Goal: Transaction & Acquisition: Book appointment/travel/reservation

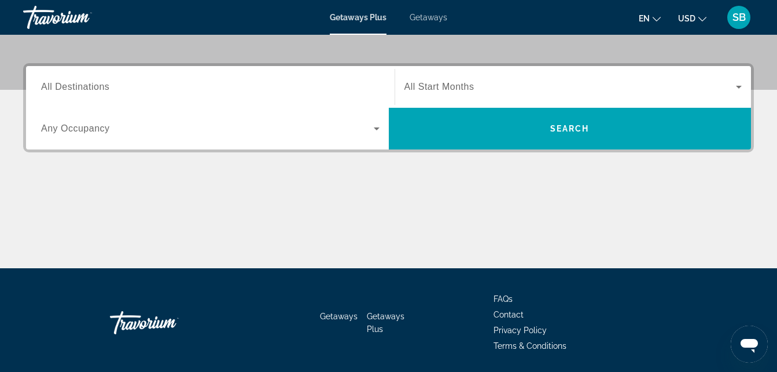
scroll to position [296, 0]
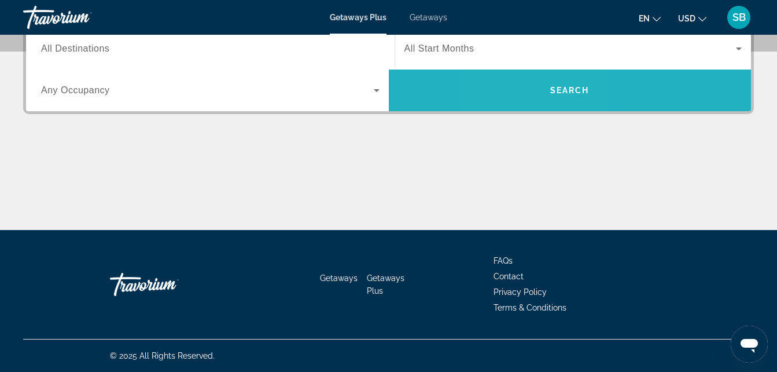
click at [533, 86] on span "Search" at bounding box center [570, 90] width 363 height 28
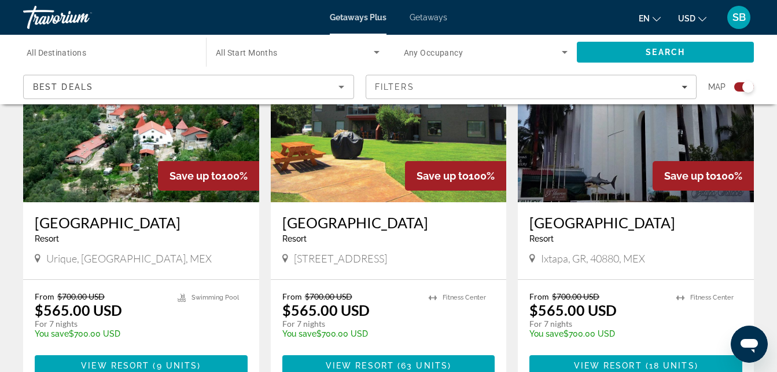
scroll to position [490, 0]
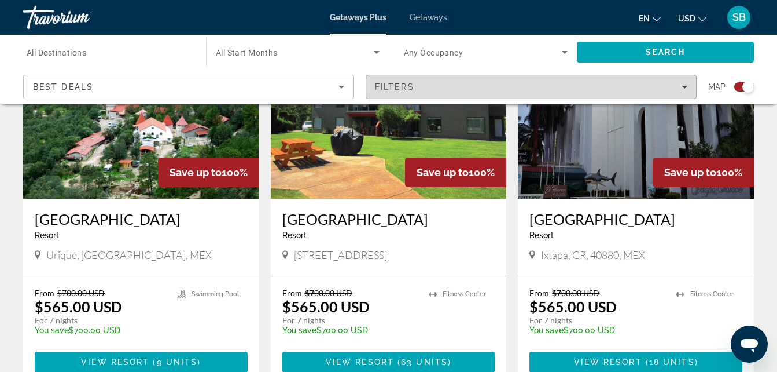
click at [687, 87] on icon "Filters" at bounding box center [685, 87] width 6 height 6
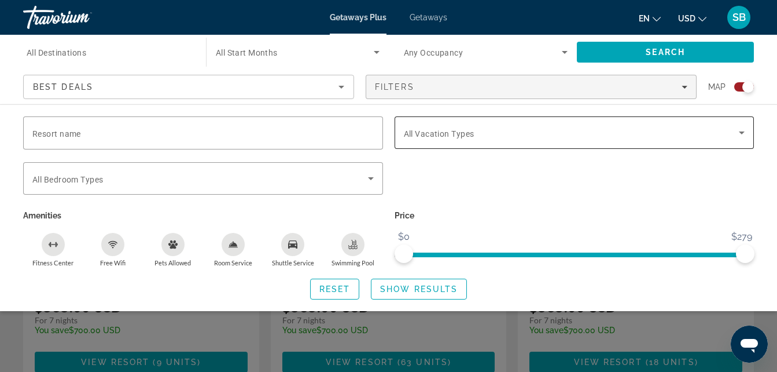
click at [750, 128] on div "Vacation Types All Vacation Types" at bounding box center [575, 132] width 360 height 32
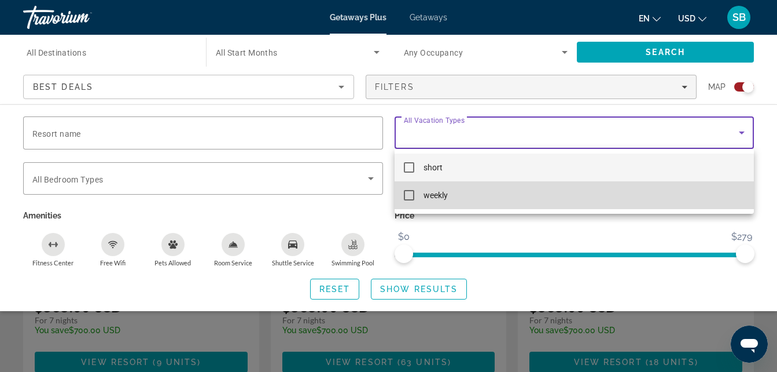
click at [413, 196] on mat-pseudo-checkbox at bounding box center [409, 195] width 10 height 10
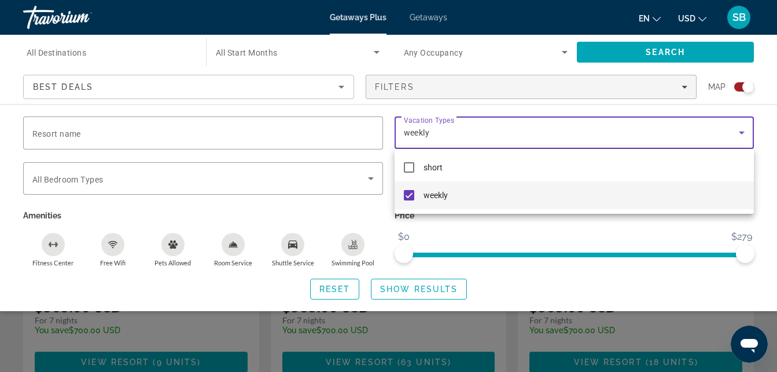
click at [773, 170] on div at bounding box center [388, 186] width 777 height 372
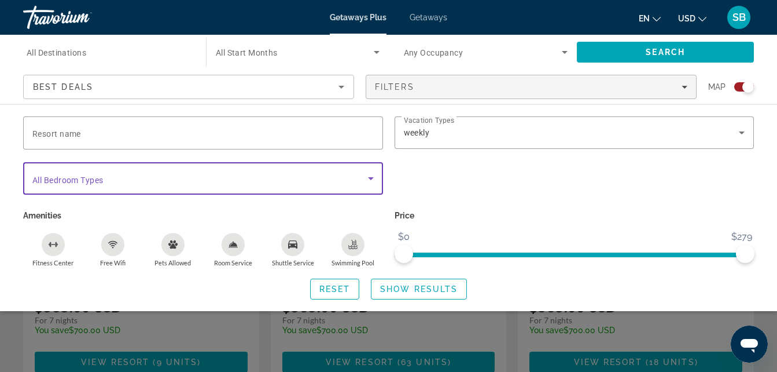
click at [371, 179] on icon "Search widget" at bounding box center [371, 178] width 6 height 3
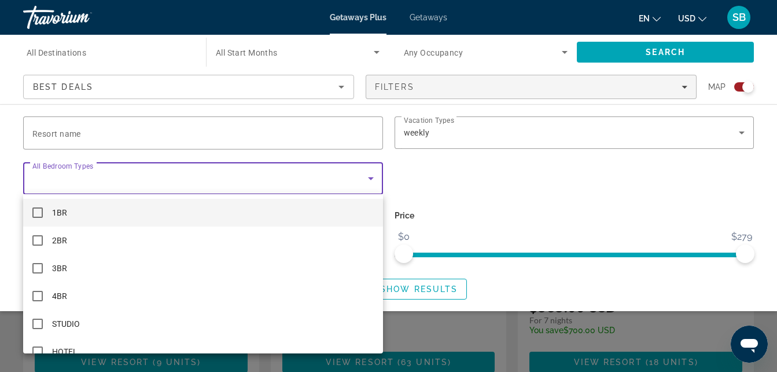
click at [371, 179] on div at bounding box center [388, 186] width 777 height 372
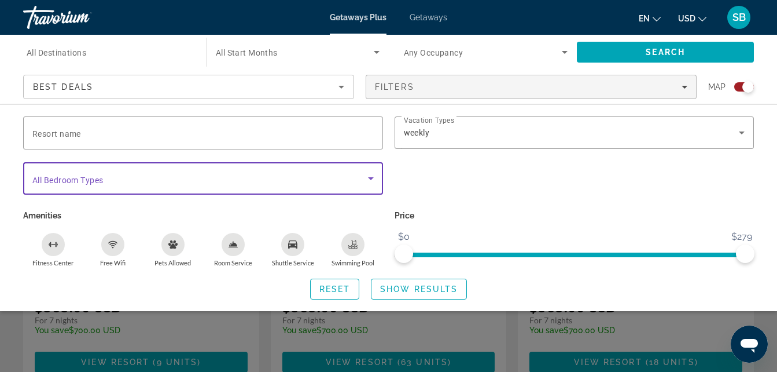
click at [375, 179] on icon "Search widget" at bounding box center [371, 178] width 14 height 14
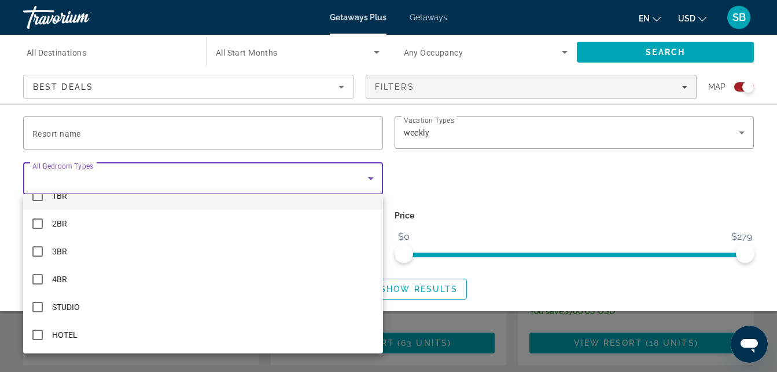
scroll to position [0, 0]
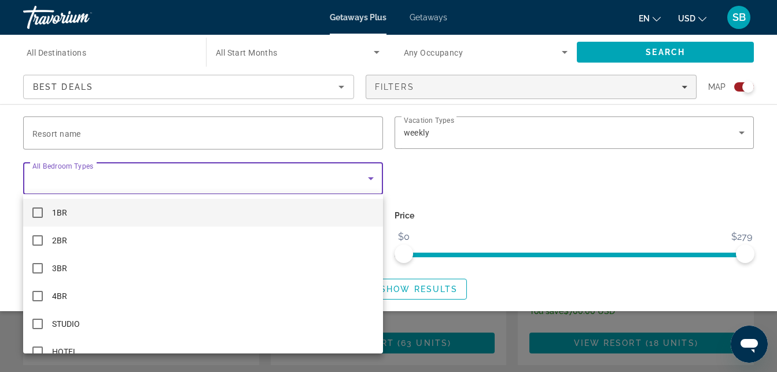
click at [475, 177] on div at bounding box center [388, 186] width 777 height 372
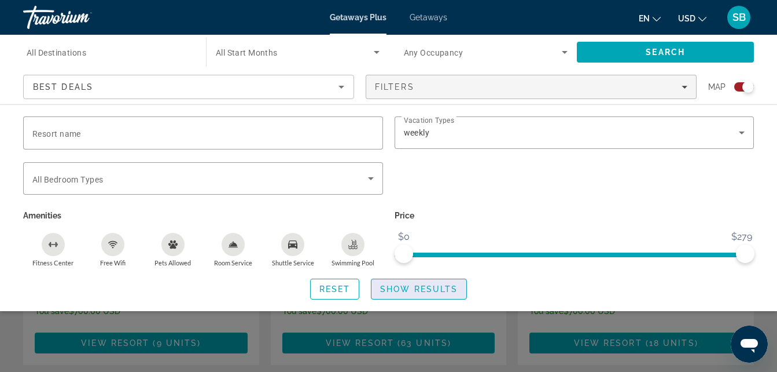
click at [424, 287] on span "Show Results" at bounding box center [419, 288] width 78 height 9
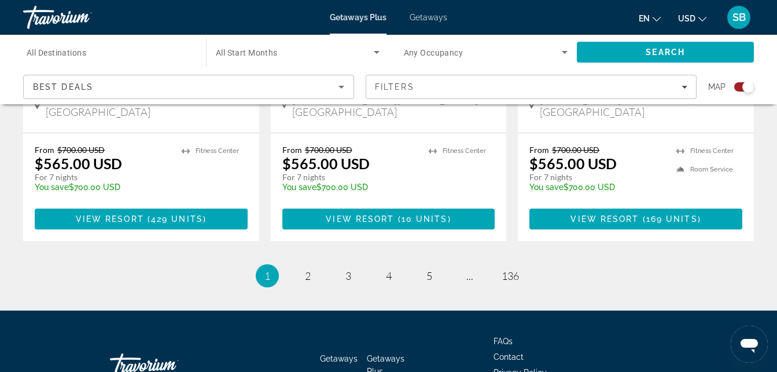
scroll to position [1877, 0]
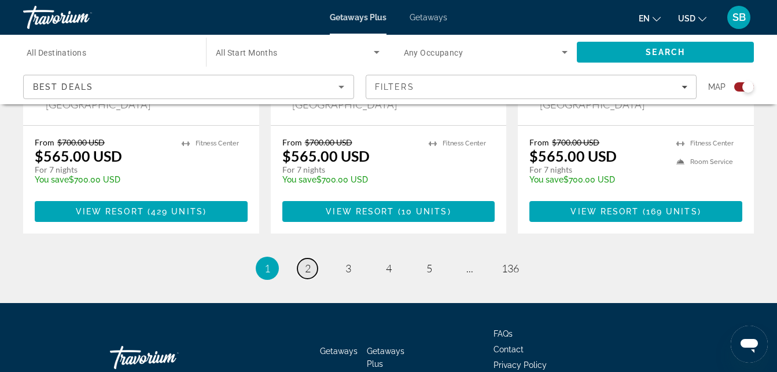
click at [308, 262] on span "2" at bounding box center [308, 268] width 6 height 13
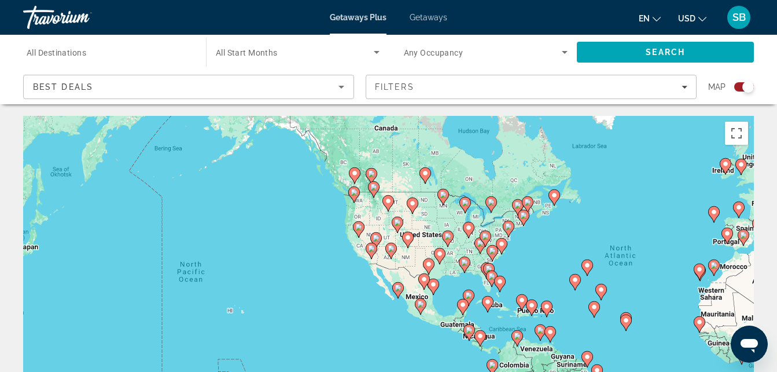
drag, startPoint x: 392, startPoint y: 232, endPoint x: 661, endPoint y: 216, distance: 268.5
click at [661, 216] on div "To activate drag with keyboard, press Alt + Enter. Once in keyboard drag state,…" at bounding box center [388, 289] width 731 height 347
click at [229, 239] on div "To activate drag with keyboard, press Alt + Enter. Once in keyboard drag state,…" at bounding box center [388, 289] width 731 height 347
click at [239, 296] on icon "Main content" at bounding box center [234, 296] width 10 height 15
type input "**********"
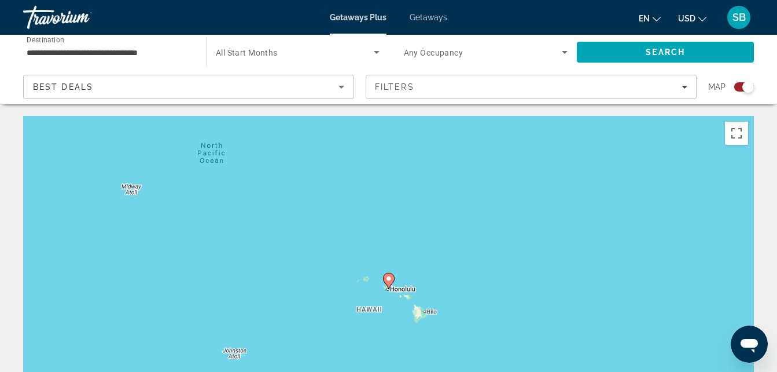
click at [736, 86] on div "Search widget" at bounding box center [745, 86] width 20 height 9
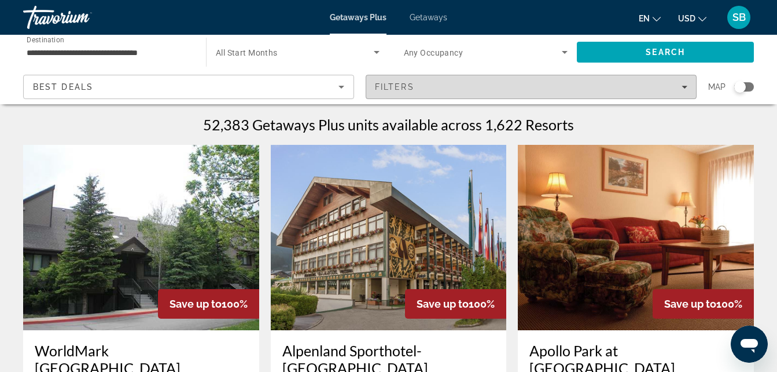
click at [685, 90] on div "Filters" at bounding box center [531, 86] width 313 height 9
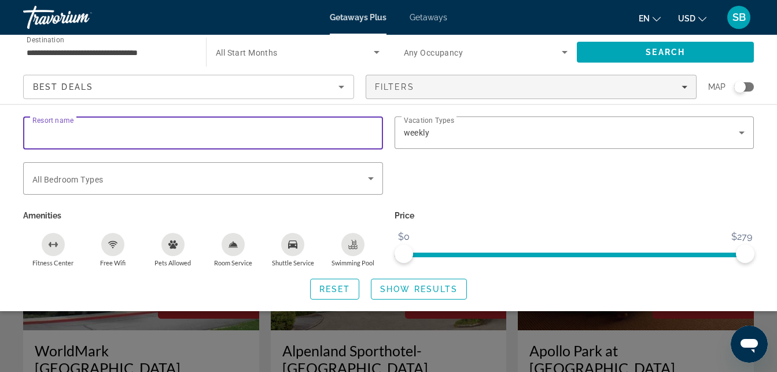
click at [287, 137] on input "Resort name" at bounding box center [203, 133] width 342 height 14
type input "******"
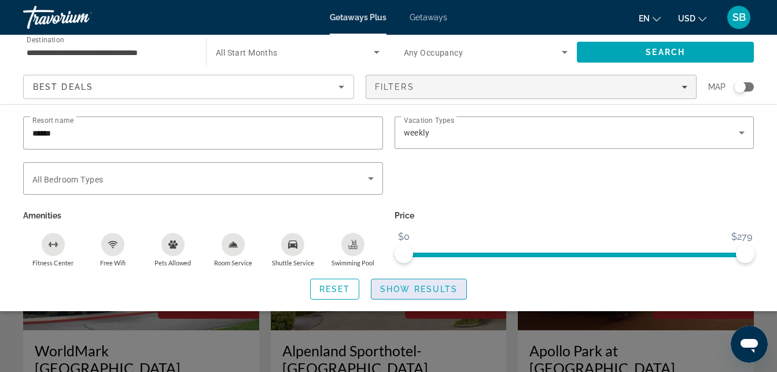
click at [413, 287] on span "Show Results" at bounding box center [419, 288] width 78 height 9
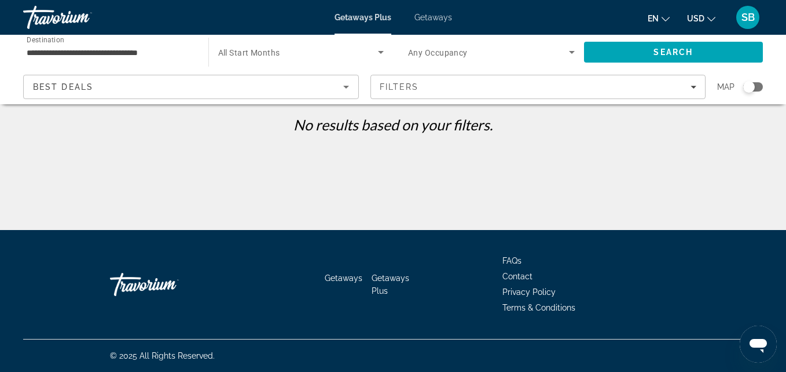
click at [755, 86] on div "Search widget" at bounding box center [753, 86] width 20 height 9
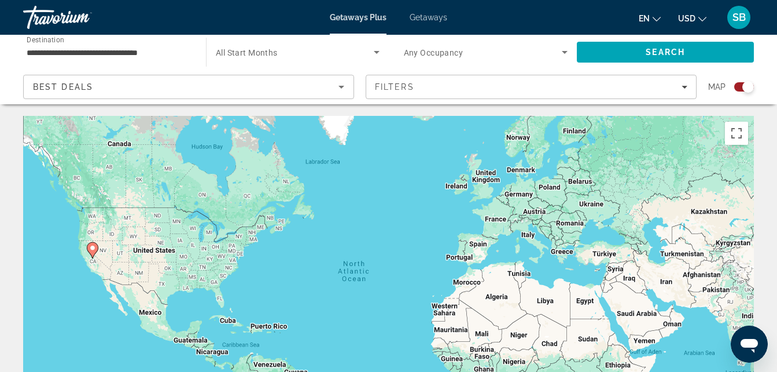
click at [93, 250] on image "Main content" at bounding box center [92, 247] width 7 height 7
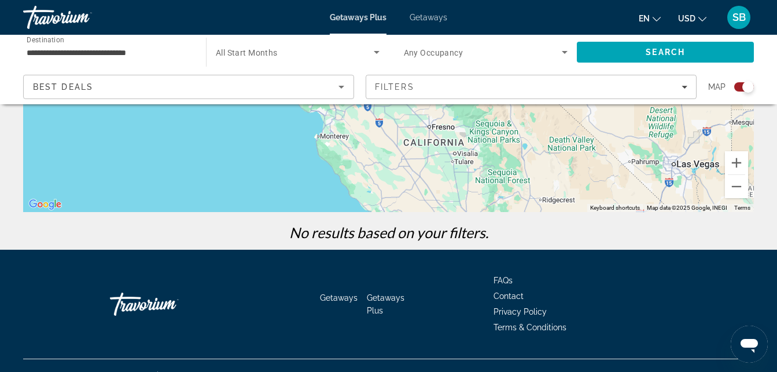
scroll to position [271, 0]
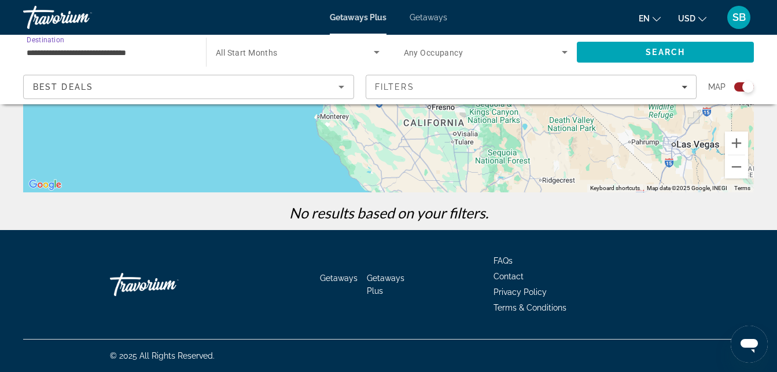
click at [67, 51] on input "**********" at bounding box center [109, 53] width 164 height 14
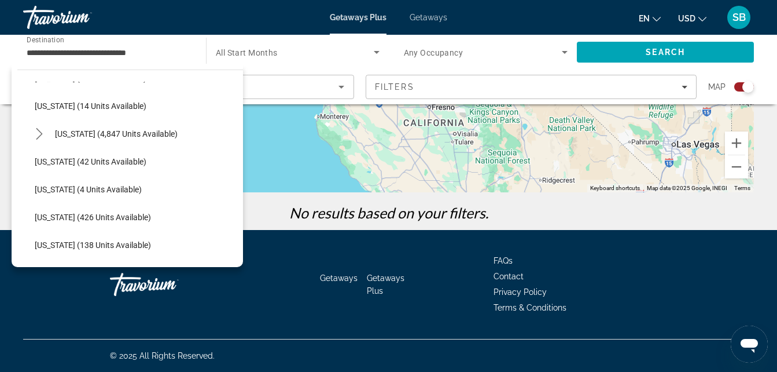
scroll to position [335, 0]
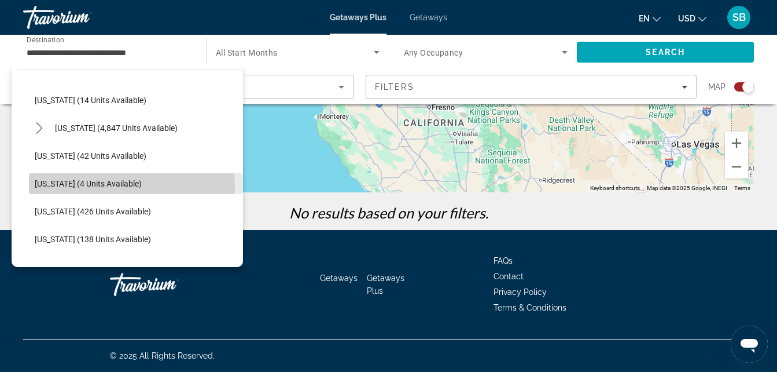
click at [122, 187] on span "[US_STATE] (4 units available)" at bounding box center [88, 183] width 107 height 9
type input "**********"
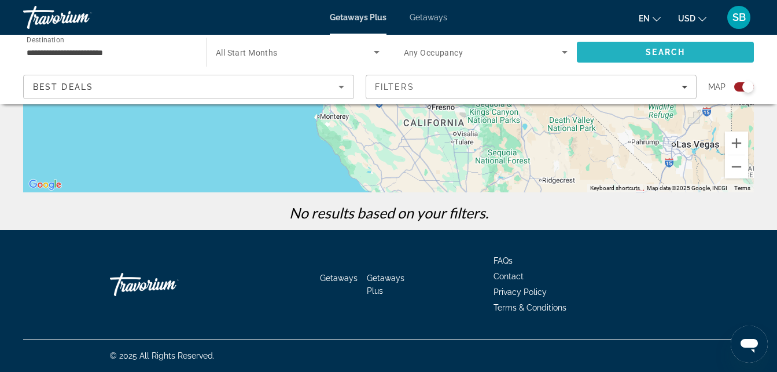
click at [670, 49] on span "Search" at bounding box center [665, 51] width 39 height 9
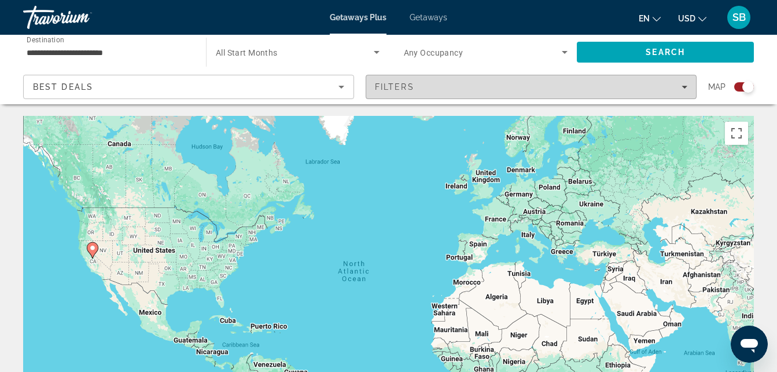
click at [684, 89] on icon "Filters" at bounding box center [685, 87] width 6 height 6
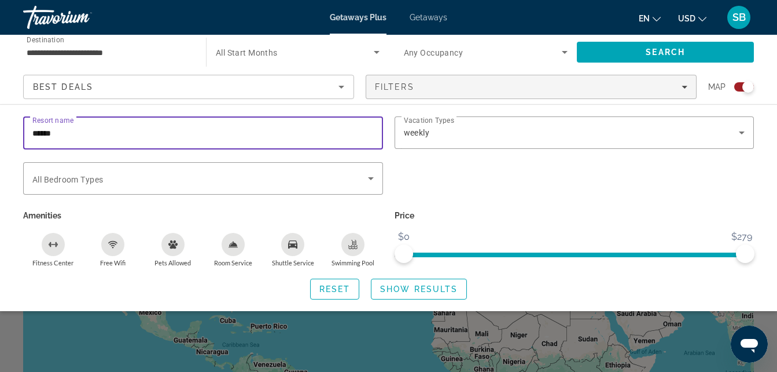
drag, startPoint x: 124, startPoint y: 138, endPoint x: -2, endPoint y: 131, distance: 126.4
click at [0, 131] on html "**********" at bounding box center [388, 186] width 777 height 372
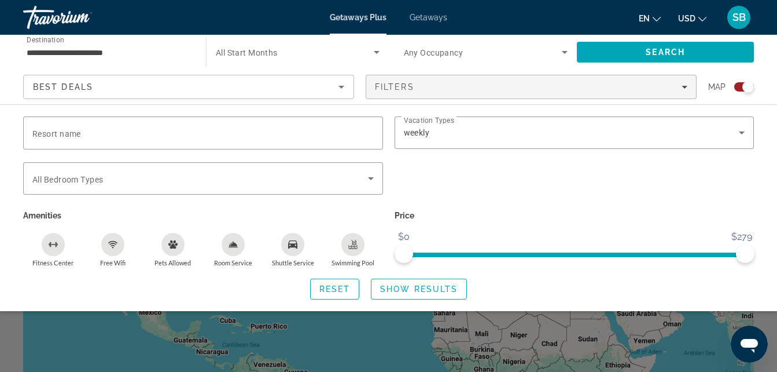
click at [473, 190] on div "Search widget" at bounding box center [575, 184] width 372 height 45
click at [421, 291] on span "Show Results" at bounding box center [419, 288] width 78 height 9
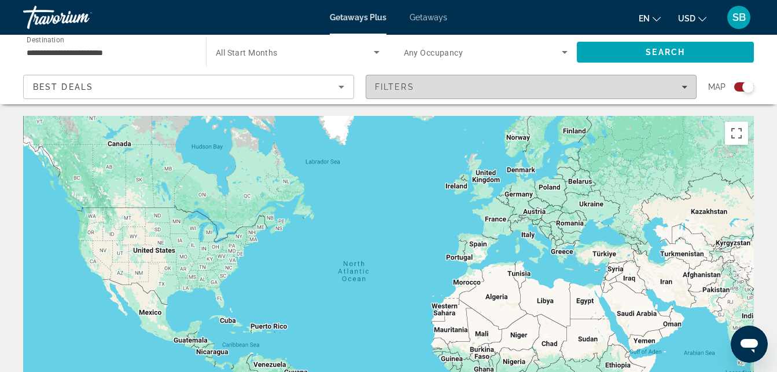
click at [685, 93] on span "Filters" at bounding box center [531, 87] width 330 height 28
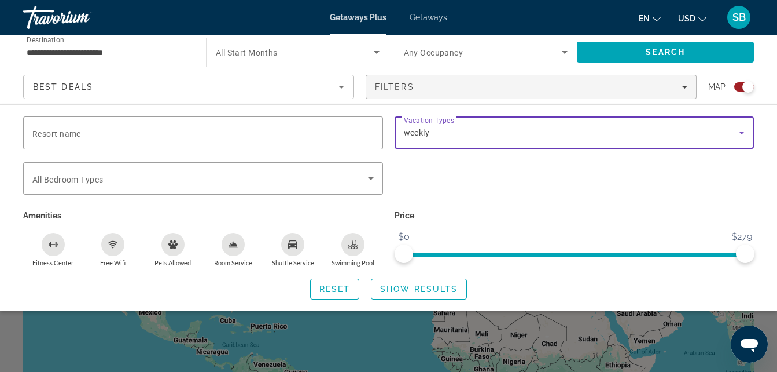
click at [743, 137] on icon "Search widget" at bounding box center [742, 133] width 14 height 14
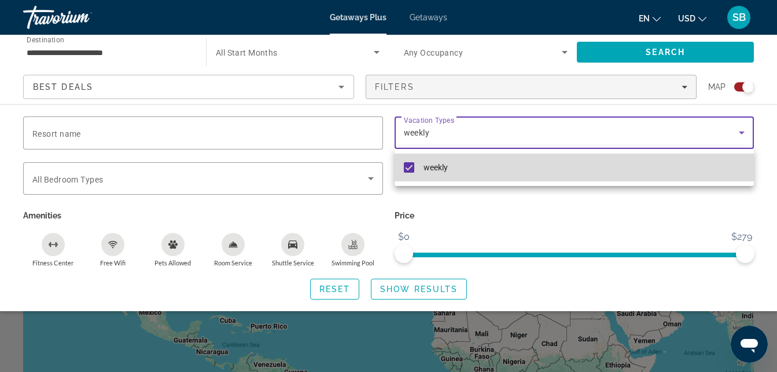
click at [406, 171] on mat-pseudo-checkbox at bounding box center [409, 167] width 10 height 10
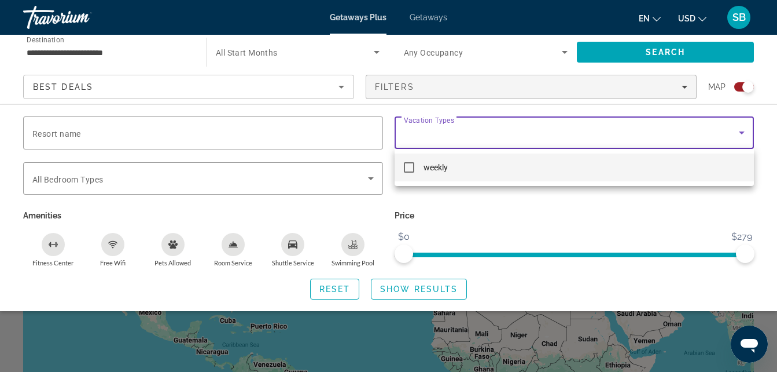
click at [514, 222] on div at bounding box center [388, 186] width 777 height 372
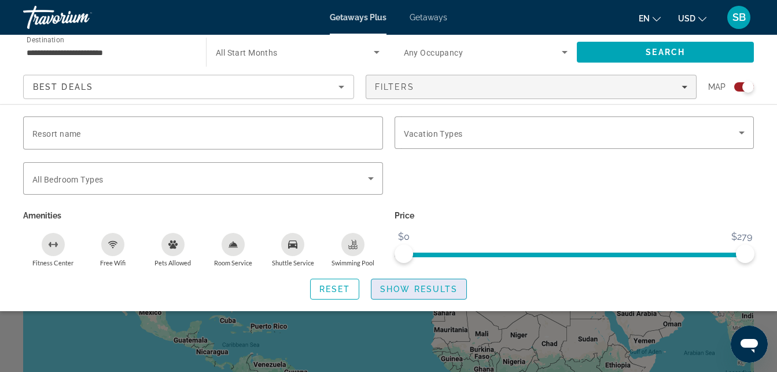
click at [431, 288] on span "Show Results" at bounding box center [419, 288] width 78 height 9
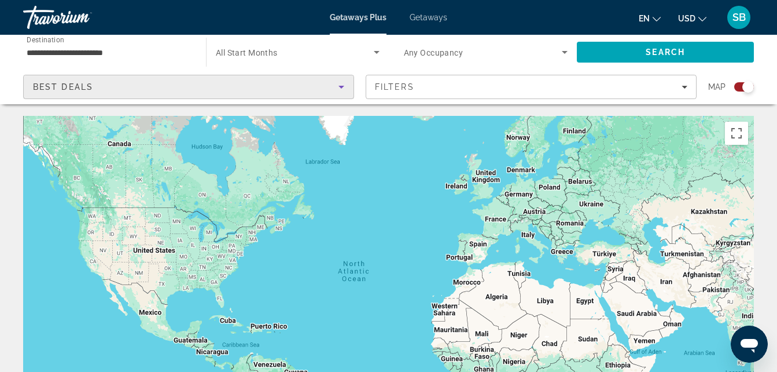
click at [347, 87] on icon "Sort by" at bounding box center [342, 87] width 14 height 14
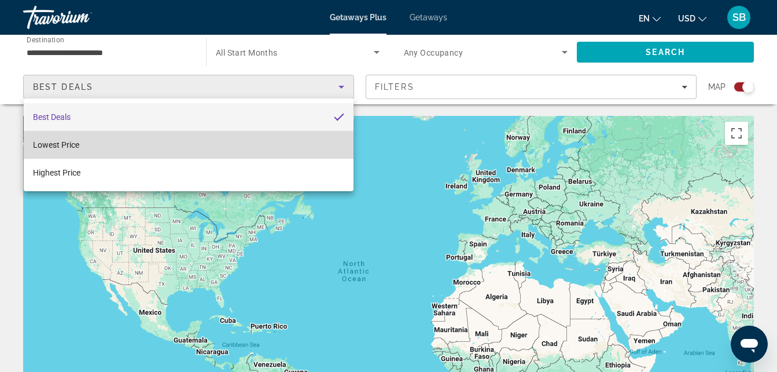
click at [139, 149] on mat-option "Lowest Price" at bounding box center [189, 145] width 330 height 28
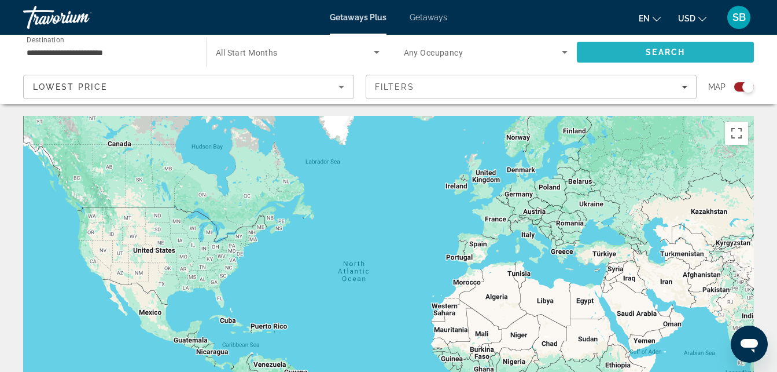
click at [674, 53] on span "Search" at bounding box center [665, 51] width 39 height 9
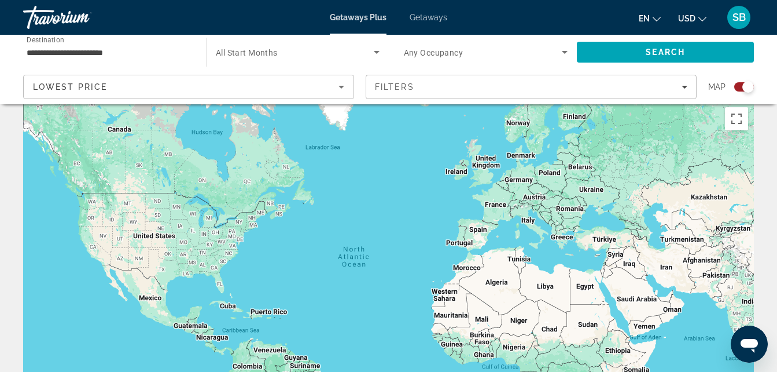
scroll to position [13, 0]
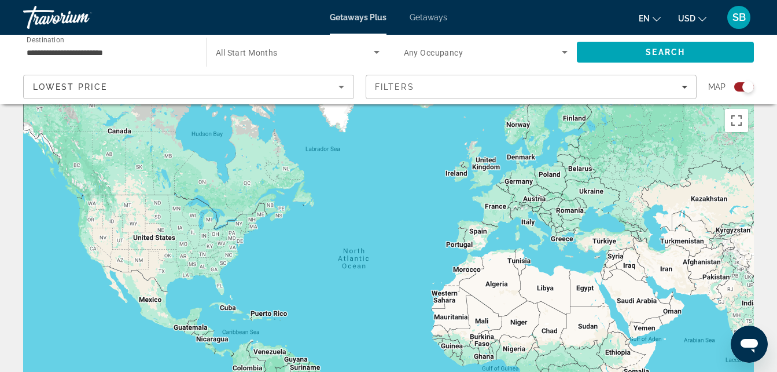
click at [346, 86] on icon "Sort by" at bounding box center [342, 87] width 14 height 14
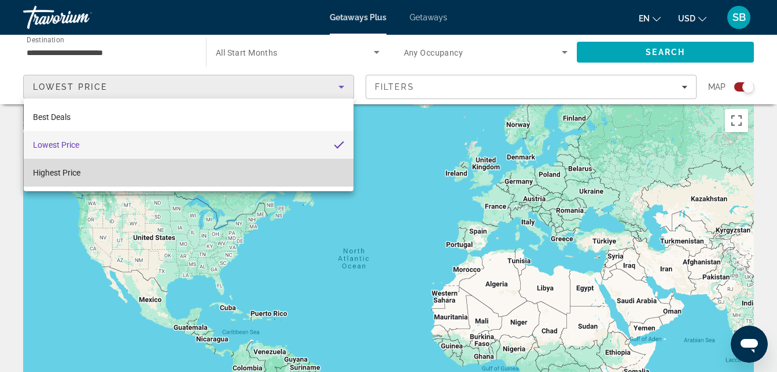
click at [138, 182] on mat-option "Highest Price" at bounding box center [189, 173] width 330 height 28
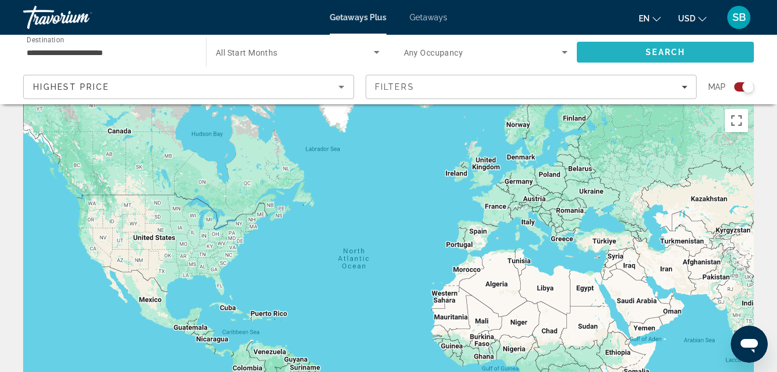
click at [650, 53] on span "Search" at bounding box center [665, 51] width 39 height 9
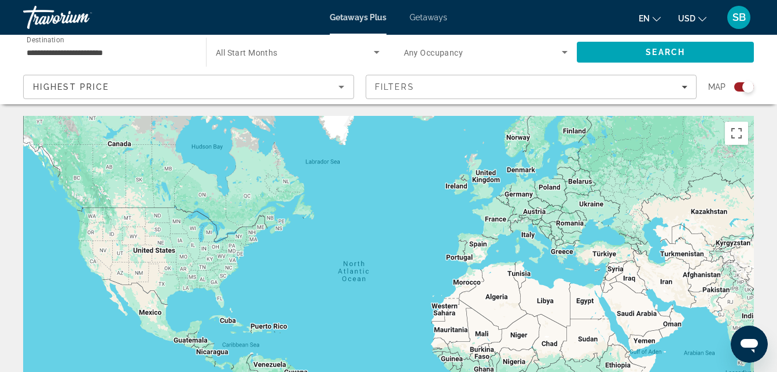
click at [441, 17] on span "Getaways" at bounding box center [429, 17] width 38 height 9
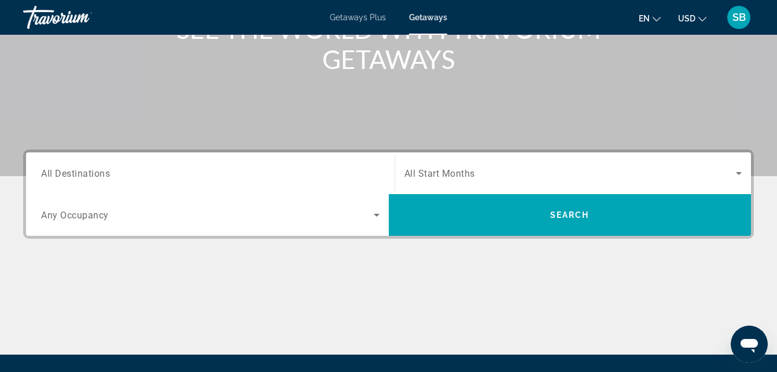
scroll to position [177, 0]
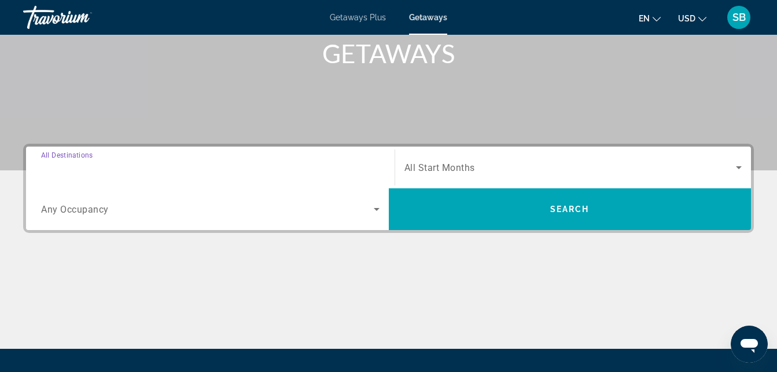
click at [235, 173] on input "Destination All Destinations" at bounding box center [210, 168] width 339 height 14
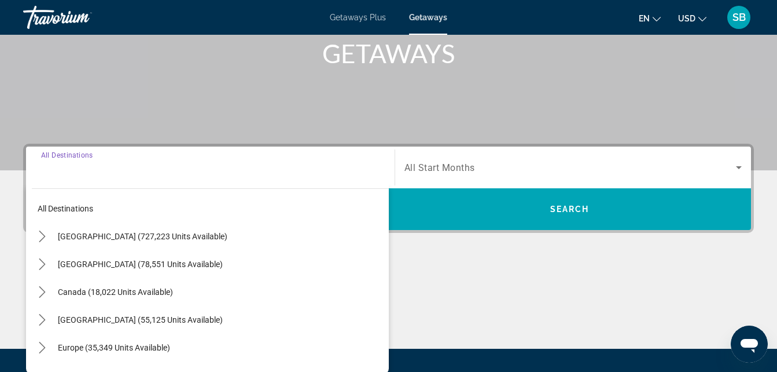
scroll to position [283, 0]
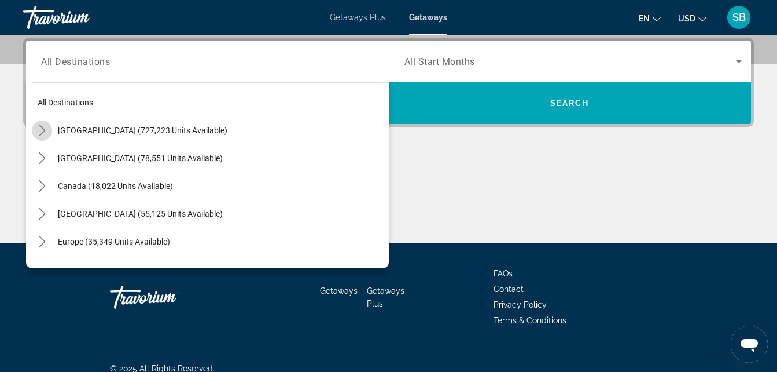
click at [44, 134] on icon "Toggle United States (727,223 units available) submenu" at bounding box center [42, 130] width 12 height 12
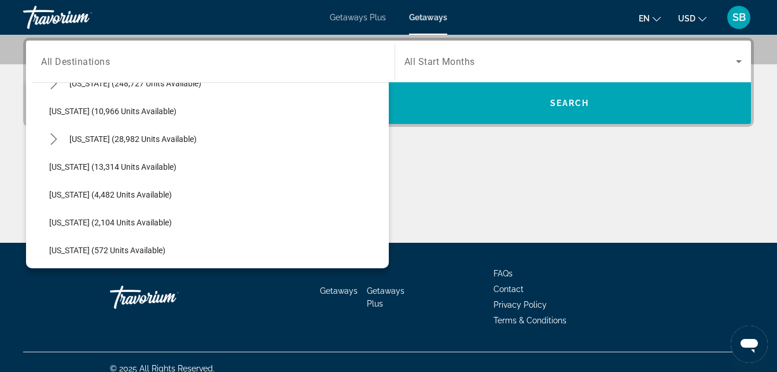
scroll to position [248, 0]
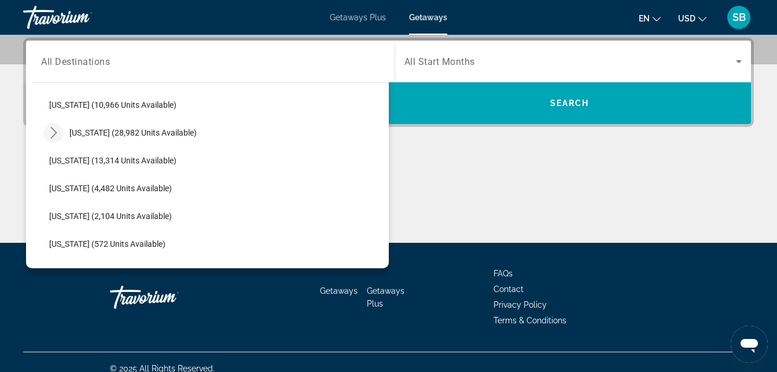
click at [57, 133] on icon "Toggle Hawaii (28,982 units available) submenu" at bounding box center [54, 133] width 12 height 12
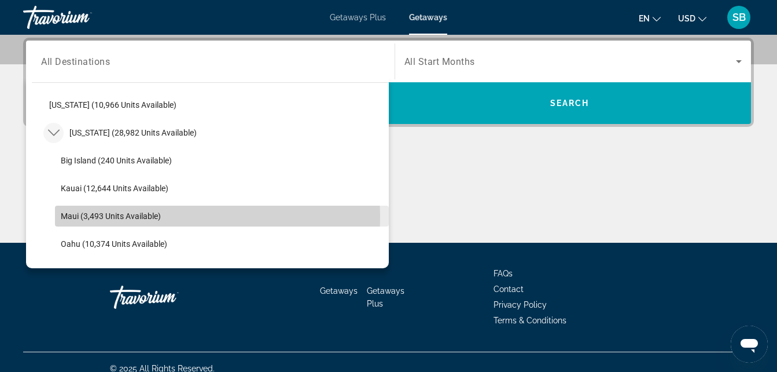
click at [104, 216] on span "Maui (3,493 units available)" at bounding box center [111, 215] width 100 height 9
type input "**********"
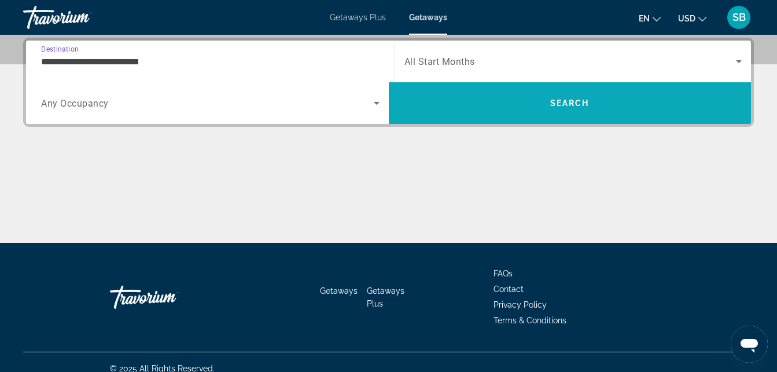
click at [556, 98] on span "Search" at bounding box center [570, 103] width 363 height 28
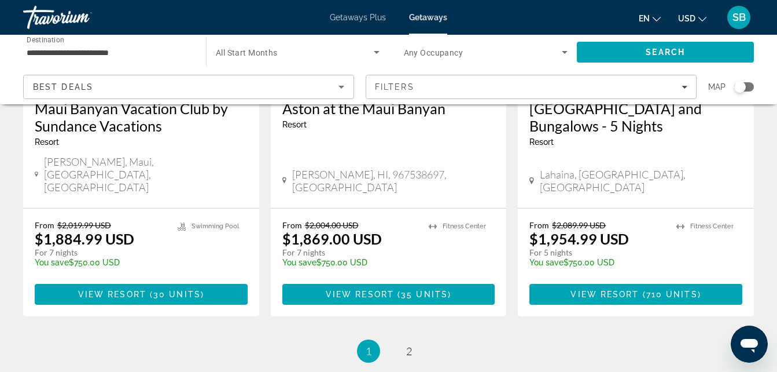
scroll to position [1522, 0]
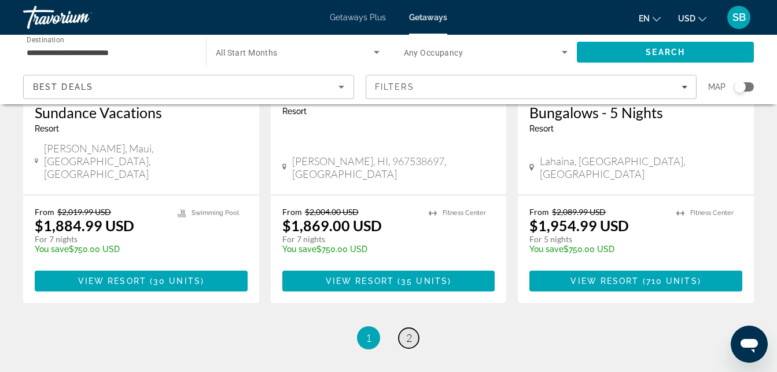
click at [412, 331] on span "2" at bounding box center [409, 337] width 6 height 13
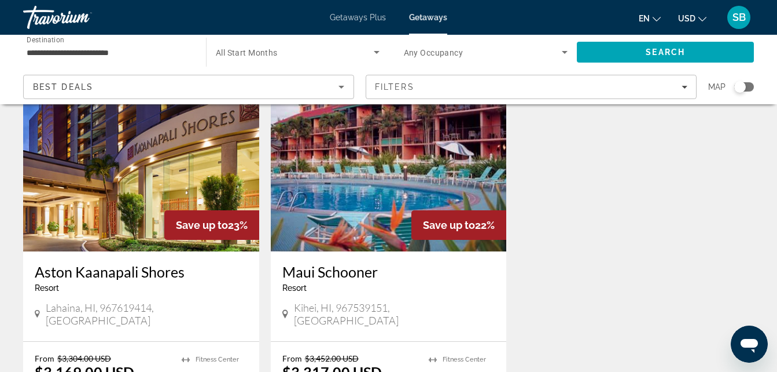
scroll to position [504, 0]
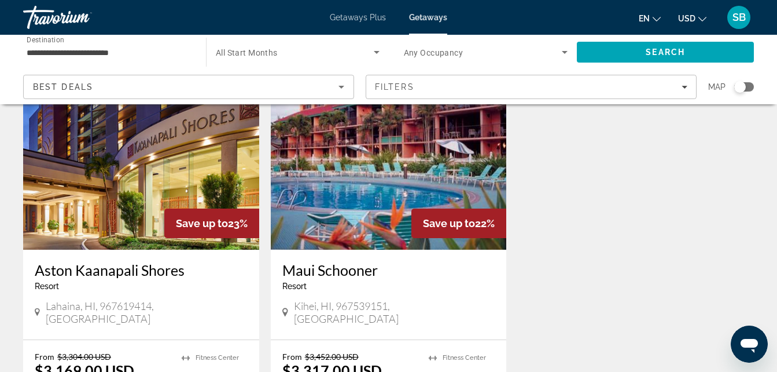
click at [358, 182] on img "Main content" at bounding box center [389, 156] width 236 height 185
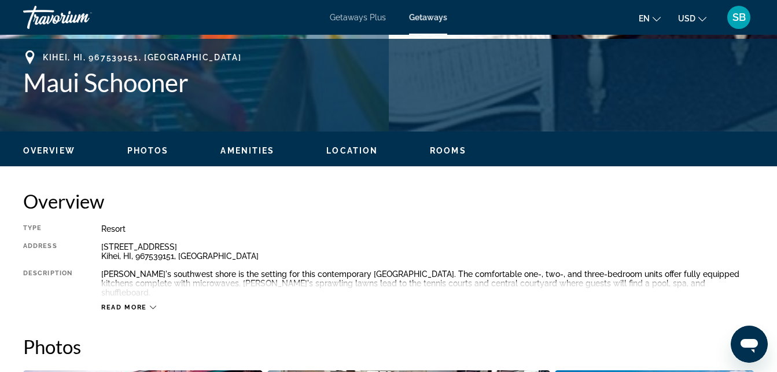
scroll to position [461, 0]
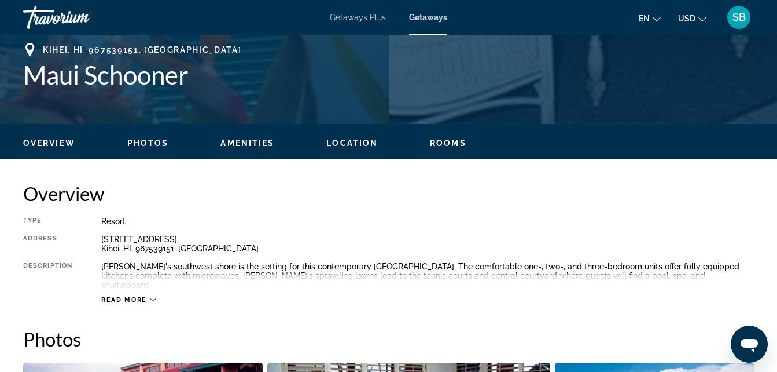
click at [152, 296] on icon "Main content" at bounding box center [153, 299] width 6 height 6
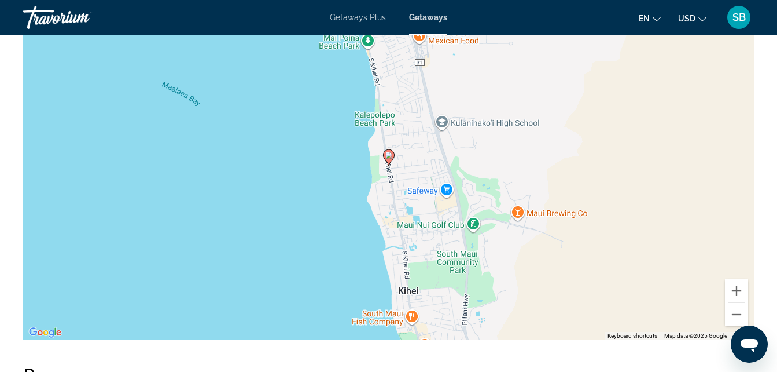
scroll to position [1286, 0]
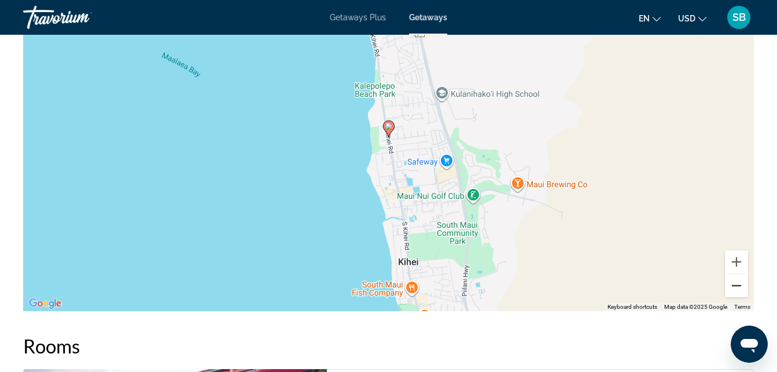
click at [735, 276] on button "Zoom out" at bounding box center [736, 285] width 23 height 23
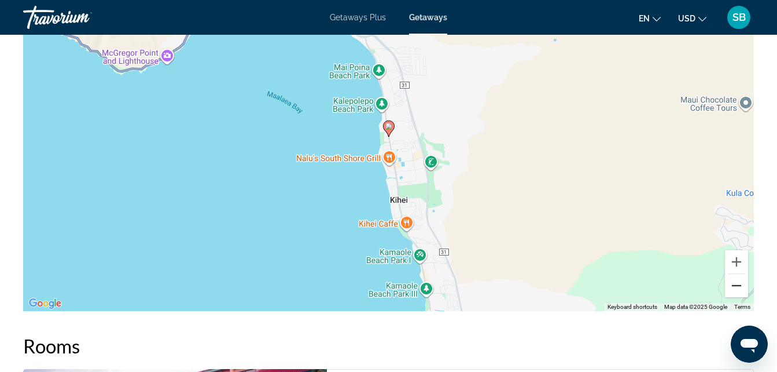
click at [735, 276] on button "Zoom out" at bounding box center [736, 285] width 23 height 23
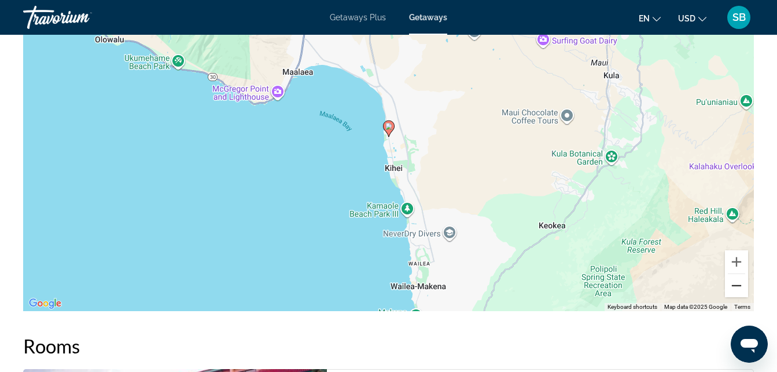
click at [735, 276] on button "Zoom out" at bounding box center [736, 285] width 23 height 23
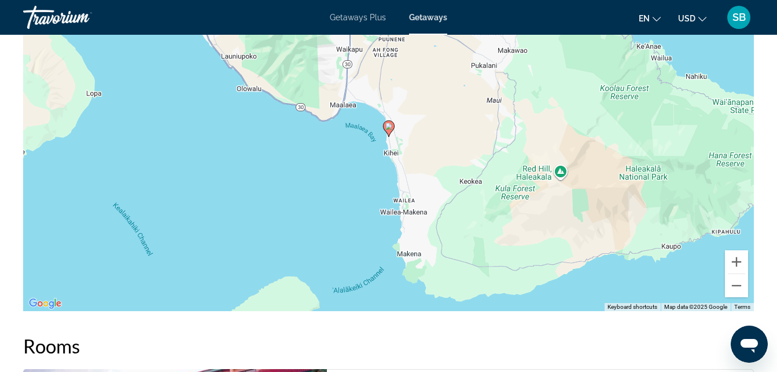
click at [399, 205] on div "To activate drag with keyboard, press Alt + Enter. Once in keyboard drag state,…" at bounding box center [388, 137] width 731 height 347
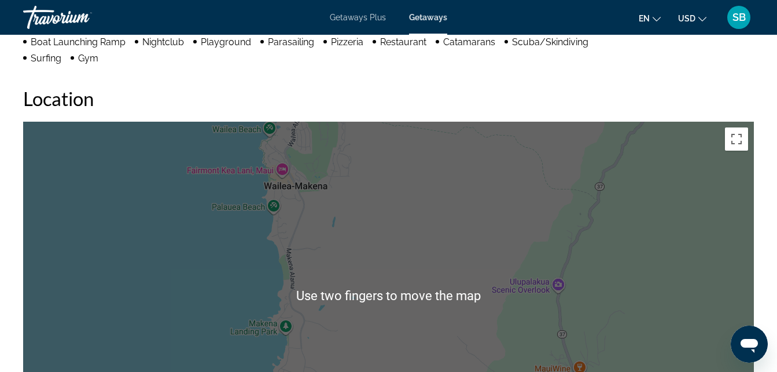
scroll to position [1122, 0]
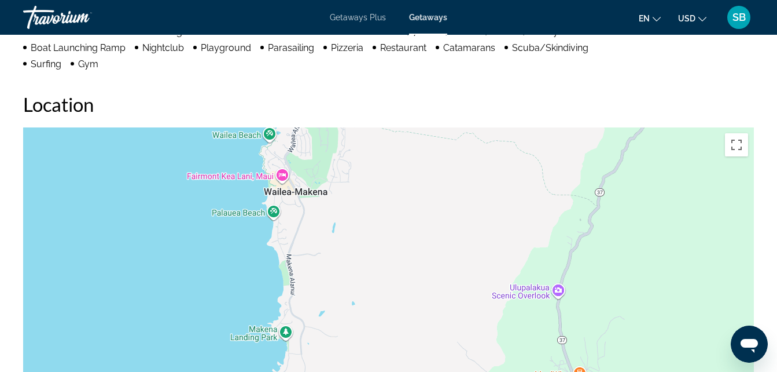
click at [282, 163] on div "Main content" at bounding box center [388, 300] width 731 height 347
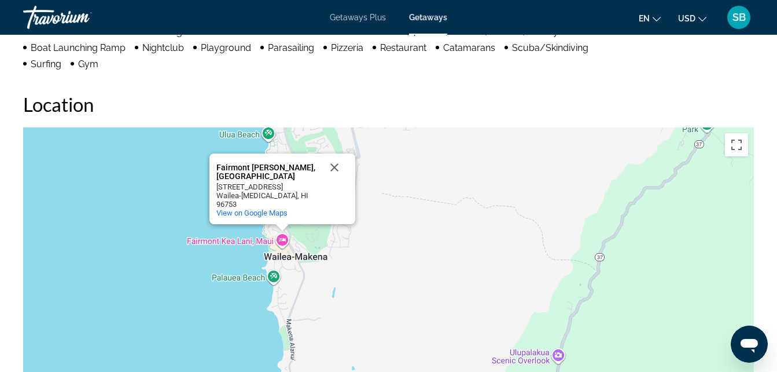
click at [444, 216] on div "Fairmont [PERSON_NAME], Maui Fairmont [PERSON_NAME], Maui 4100 Wailea Alanui Dr…" at bounding box center [388, 300] width 731 height 347
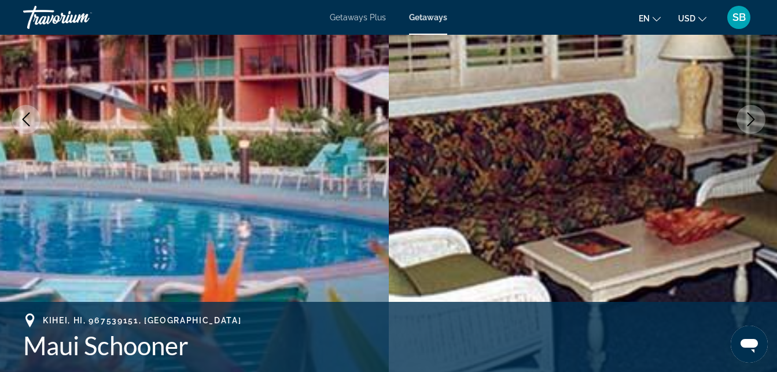
scroll to position [0, 0]
